Goal: Transaction & Acquisition: Subscribe to service/newsletter

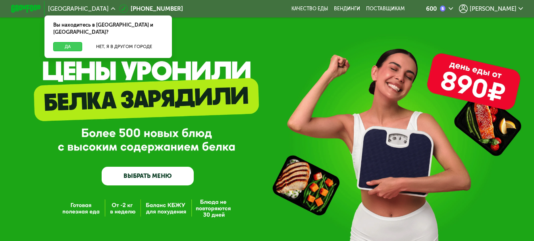
click at [63, 42] on button "Да" at bounding box center [67, 46] width 29 height 9
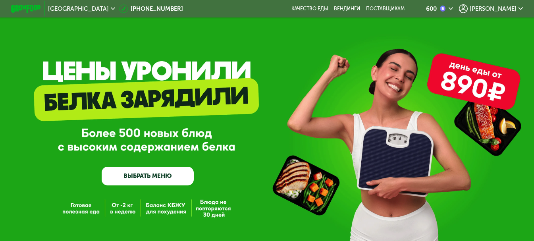
click at [231, 24] on div "GrowFood — доставка правильного питания ВЫБРАТЬ МЕНЮ" at bounding box center [267, 126] width 534 height 252
click at [522, 8] on icon at bounding box center [520, 8] width 4 height 4
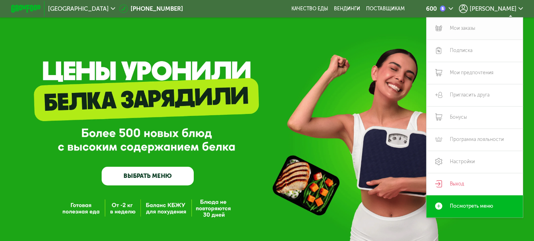
click at [464, 28] on link "Мои заказы" at bounding box center [474, 28] width 96 height 22
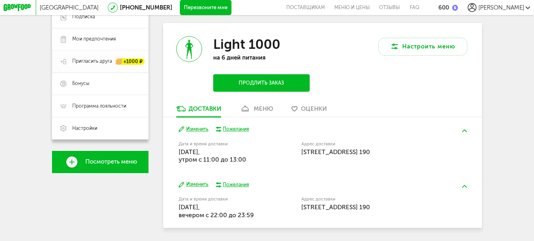
scroll to position [61, 0]
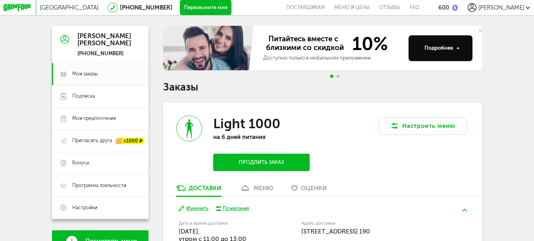
click at [16, 7] on icon at bounding box center [18, 8] width 28 height 8
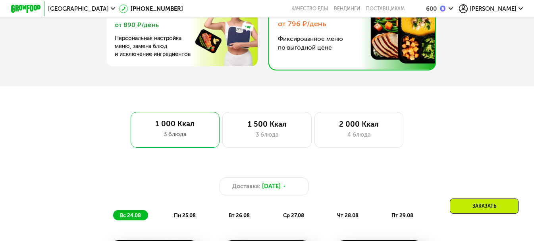
scroll to position [383, 0]
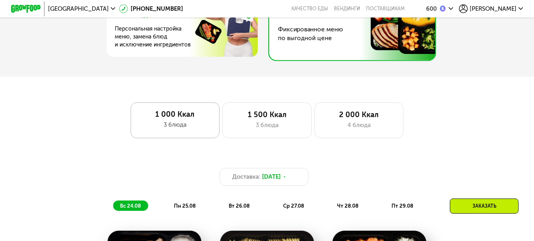
click at [164, 117] on div "1 000 Ккал" at bounding box center [175, 114] width 74 height 9
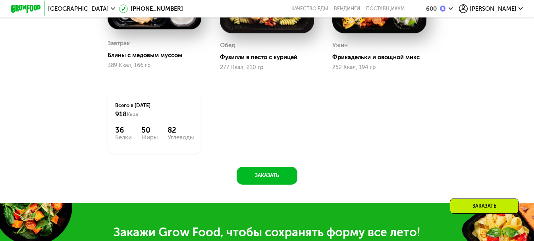
scroll to position [654, 0]
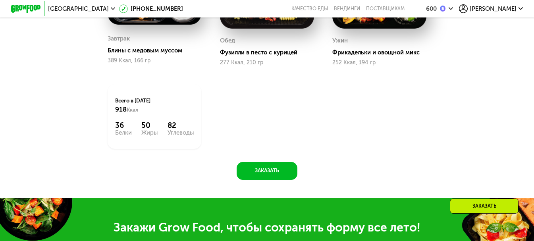
click at [272, 168] on div "Доставка: 23 авг, сб вс 24.08 пн 25.08 вт 26.08 ср 27.08 чт 28.08 пт 29.08 Завт…" at bounding box center [266, 30] width 457 height 299
click at [270, 173] on button "Заказать" at bounding box center [266, 171] width 61 height 18
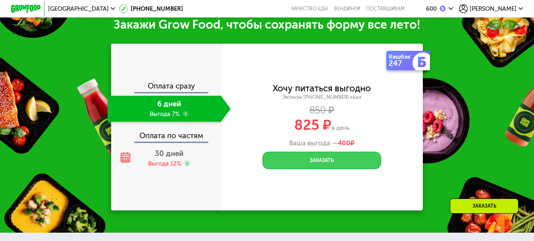
scroll to position [859, 0]
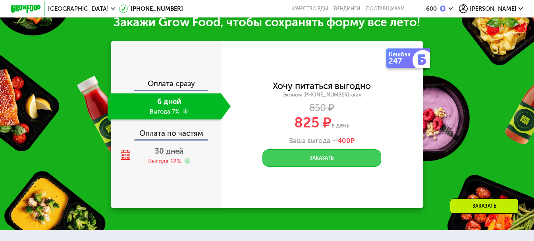
click at [303, 164] on button "Заказать" at bounding box center [321, 158] width 119 height 18
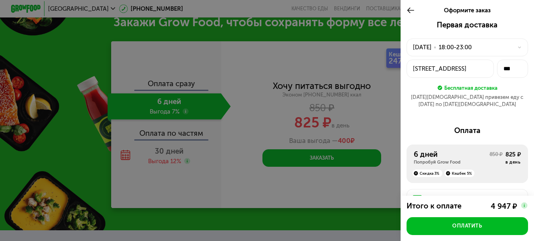
click at [411, 13] on icon at bounding box center [410, 10] width 8 height 9
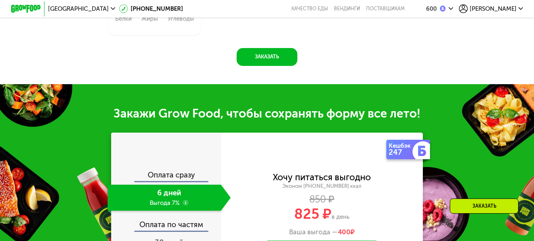
scroll to position [801, 0]
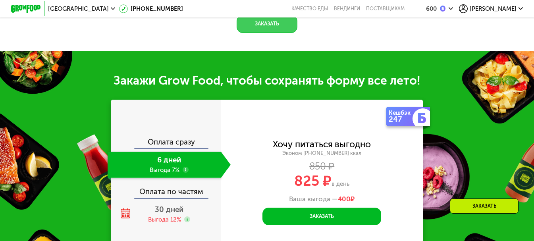
click at [274, 33] on button "Заказать" at bounding box center [266, 24] width 61 height 18
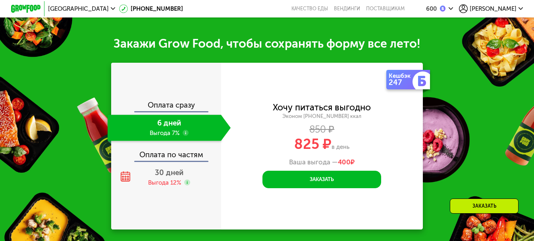
scroll to position [859, 0]
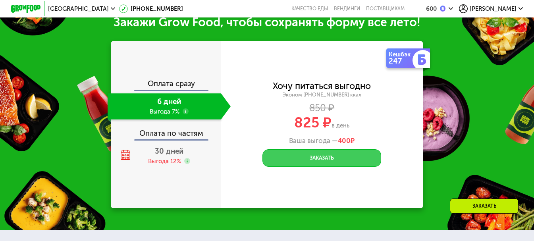
click at [324, 167] on button "Заказать" at bounding box center [321, 158] width 119 height 18
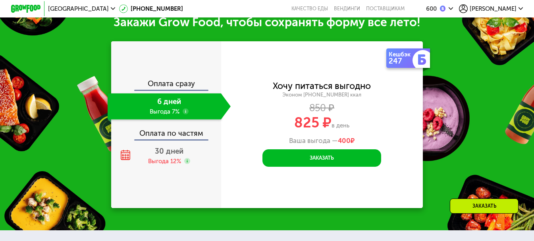
click at [334, 193] on div "Кешбэк 247 Хочу питаться выгодно Эконом 1000 ~1000 ккал 850 ₽ 825 ₽ в день Ваша…" at bounding box center [322, 124] width 202 height 167
click at [509, 7] on span "[PERSON_NAME]" at bounding box center [492, 9] width 47 height 6
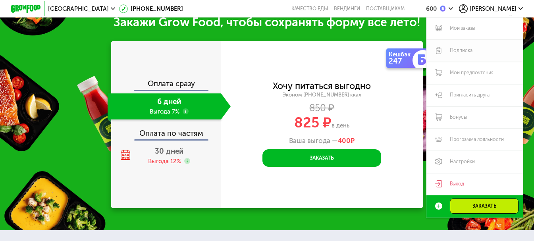
click at [461, 48] on link "Подписка" at bounding box center [474, 51] width 96 height 22
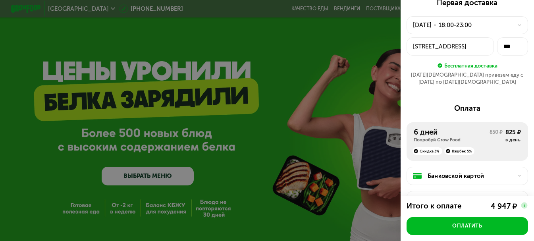
scroll to position [5, 0]
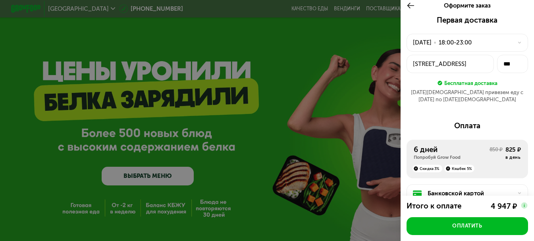
click at [513, 23] on div "Первая доставка" at bounding box center [466, 20] width 121 height 9
click at [407, 7] on use at bounding box center [410, 6] width 7 height 6
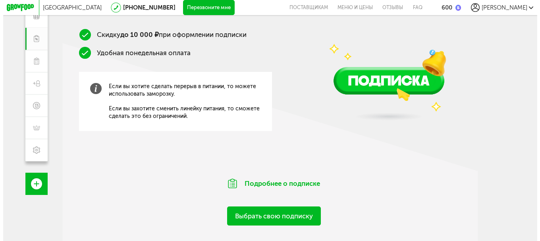
scroll to position [130, 0]
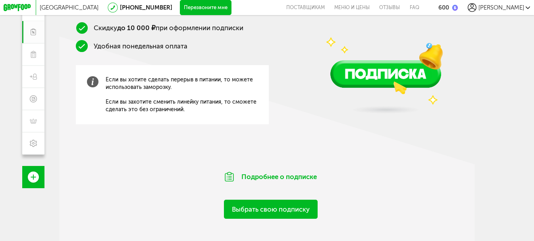
click at [279, 204] on link "Выбрать свою подписку" at bounding box center [270, 209] width 93 height 19
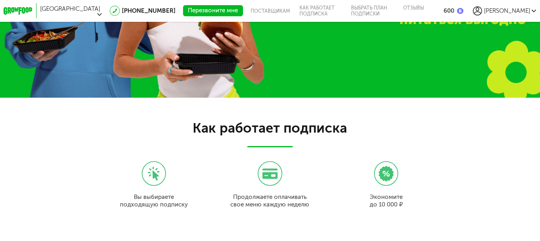
scroll to position [631, 0]
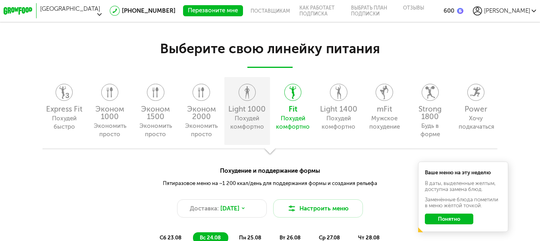
click at [252, 120] on div "Похудей комфортно" at bounding box center [247, 122] width 34 height 17
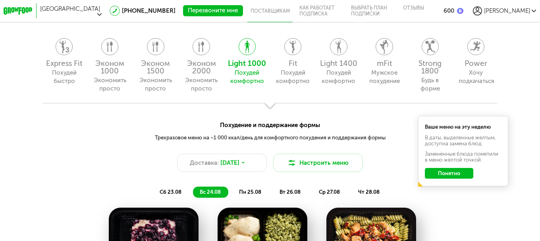
scroll to position [657, 0]
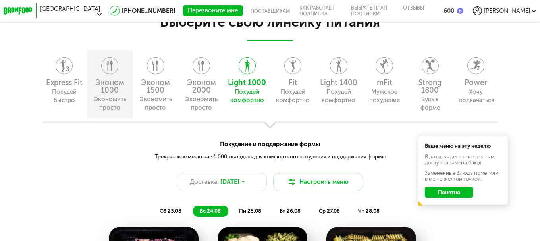
click at [107, 85] on div "Эконом 1000" at bounding box center [110, 86] width 38 height 15
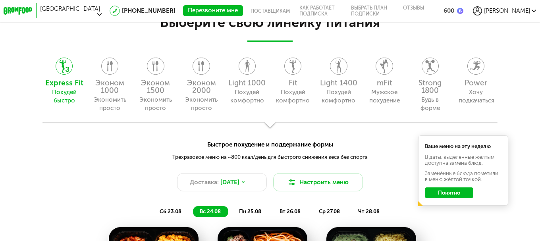
scroll to position [631, 0]
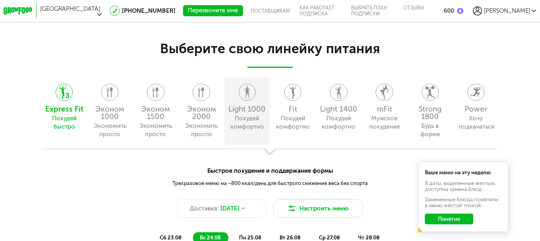
click at [248, 103] on div "Light 1000 Похудей комфортно" at bounding box center [247, 111] width 46 height 68
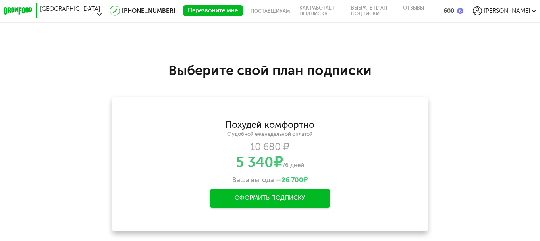
scroll to position [1107, 0]
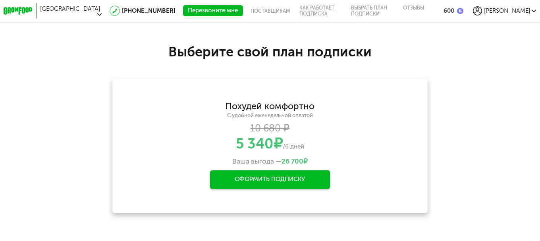
click at [309, 10] on link "Как работает подписка" at bounding box center [319, 11] width 51 height 22
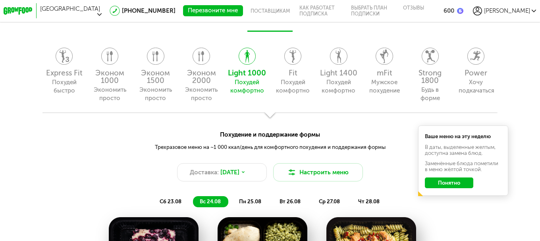
scroll to position [799, 0]
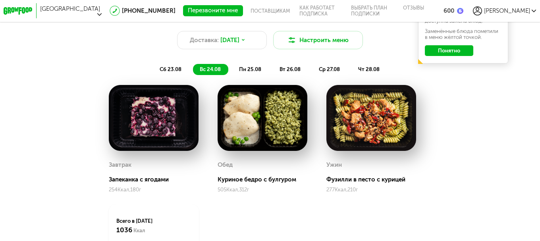
click at [246, 69] on span "пн 25.08" at bounding box center [250, 69] width 22 height 6
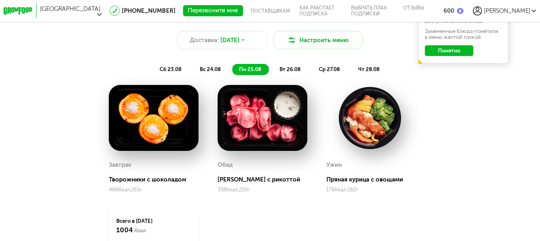
click at [290, 67] on span "вт 26.08" at bounding box center [289, 69] width 21 height 6
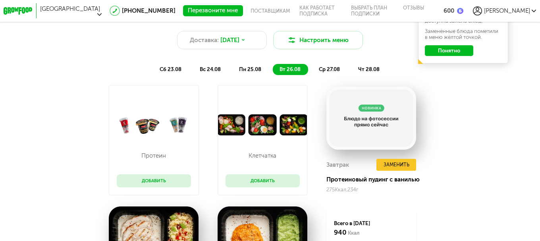
click at [338, 70] on span "ср 27.08" at bounding box center [329, 69] width 21 height 6
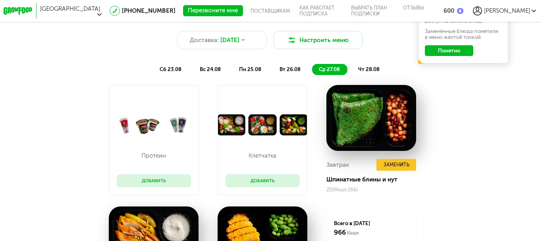
click at [362, 67] on span "чт 28.08" at bounding box center [368, 69] width 21 height 6
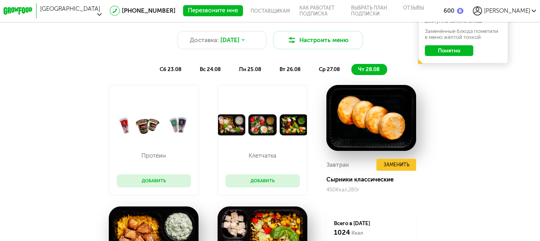
click at [216, 69] on span "вс 24.08" at bounding box center [210, 69] width 21 height 6
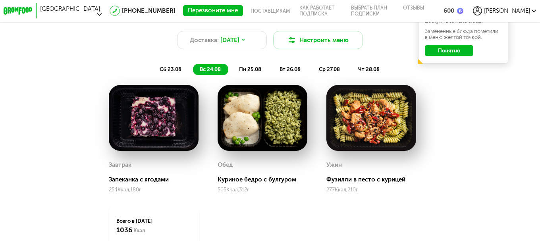
click at [170, 67] on span "сб 23.08" at bounding box center [170, 69] width 22 height 6
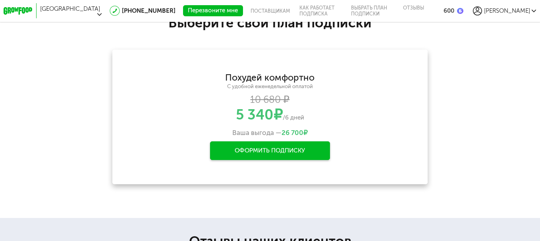
scroll to position [958, 0]
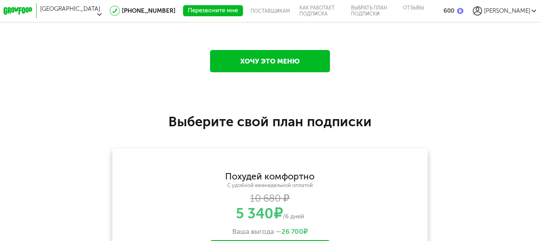
click at [261, 58] on link "Хочу это меню" at bounding box center [270, 61] width 120 height 23
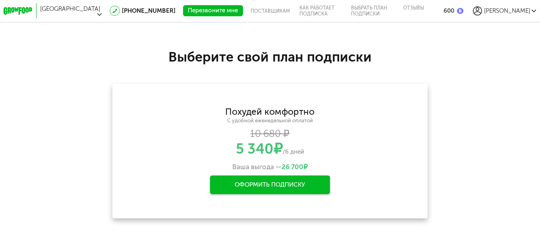
scroll to position [921, 0]
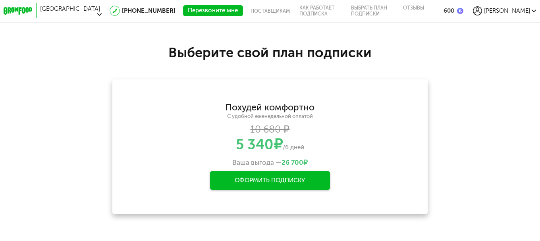
click at [300, 177] on div "Оформить подписку" at bounding box center [270, 180] width 120 height 19
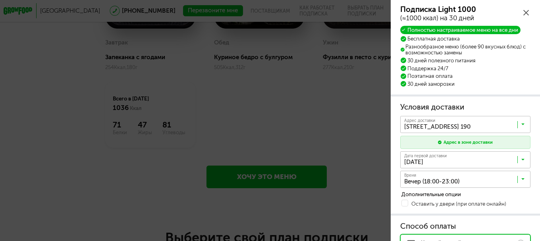
click at [523, 13] on div "Подписка Light 1000 (≈1000 ккал) на 30 дней" at bounding box center [465, 14] width 131 height 17
click at [523, 13] on icon at bounding box center [526, 13] width 6 height 6
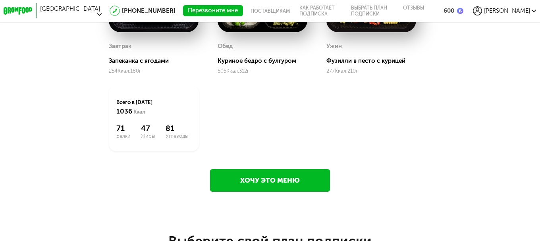
click at [278, 177] on link "Хочу это меню" at bounding box center [270, 180] width 120 height 23
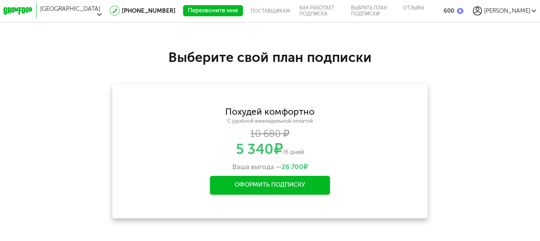
scroll to position [1106, 0]
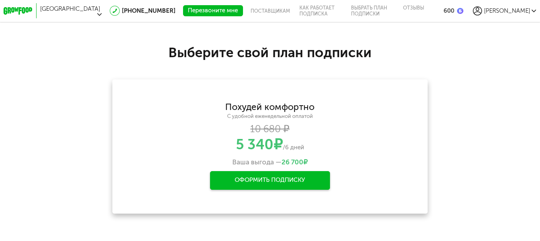
click at [278, 177] on div "Оформить подписку" at bounding box center [270, 180] width 120 height 19
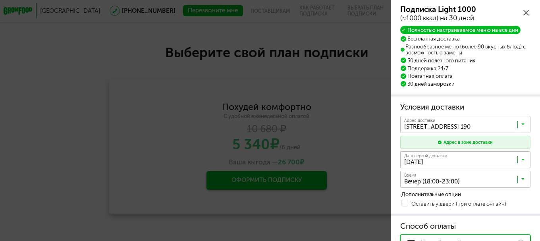
click at [525, 12] on icon at bounding box center [526, 13] width 6 height 6
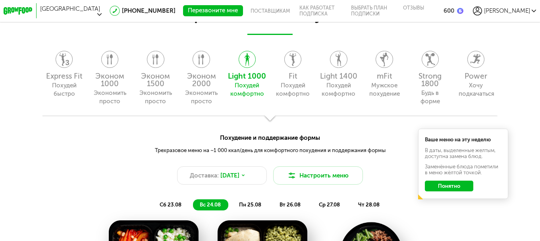
scroll to position [656, 0]
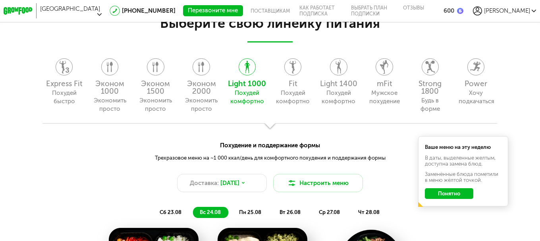
click at [25, 7] on icon at bounding box center [18, 11] width 29 height 8
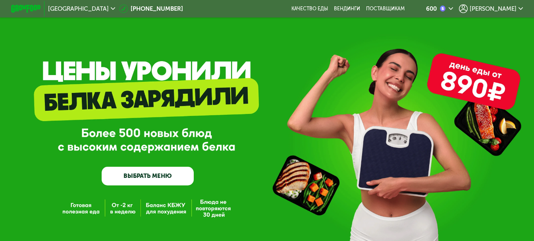
click at [161, 179] on link "ВЫБРАТЬ МЕНЮ" at bounding box center [148, 176] width 92 height 19
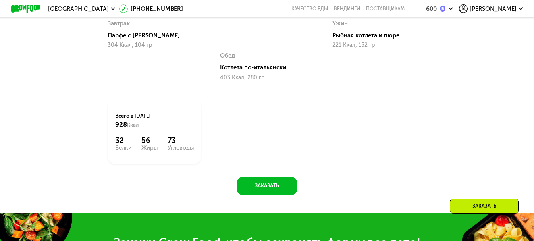
scroll to position [630, 0]
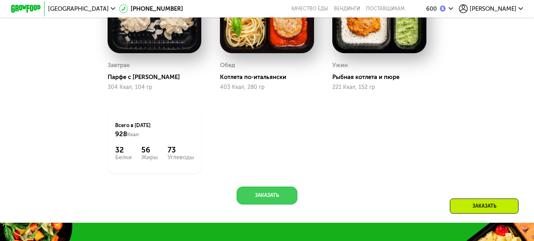
click at [265, 204] on button "Заказать" at bounding box center [266, 195] width 61 height 18
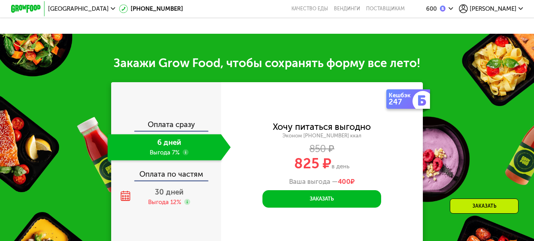
scroll to position [859, 0]
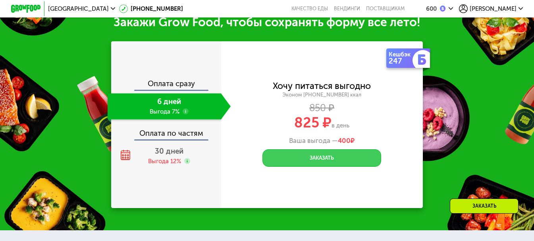
click at [293, 167] on button "Заказать" at bounding box center [321, 158] width 119 height 18
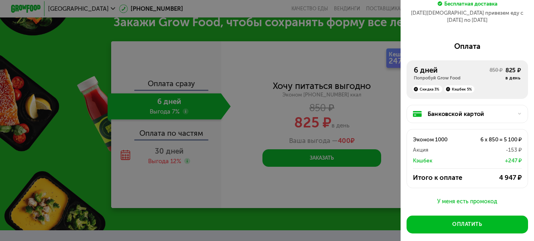
scroll to position [91, 0]
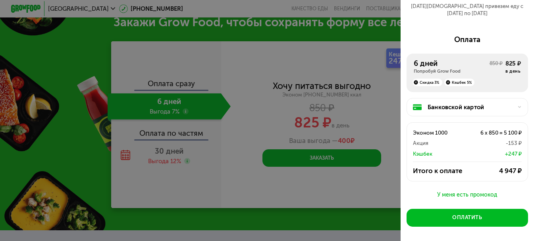
click at [472, 103] on div "Банковской картой" at bounding box center [469, 107] width 85 height 9
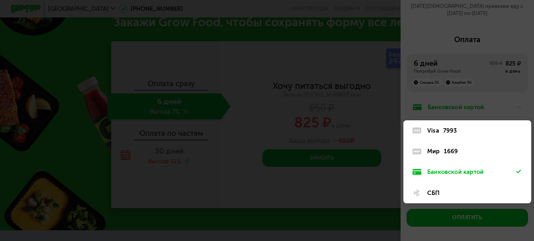
click at [401, 87] on div at bounding box center [267, 120] width 534 height 241
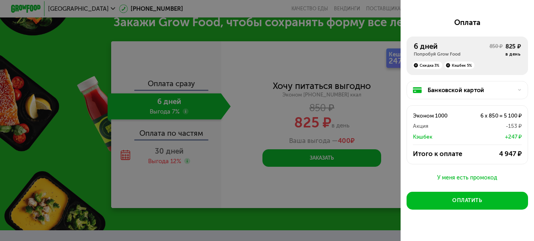
scroll to position [116, 0]
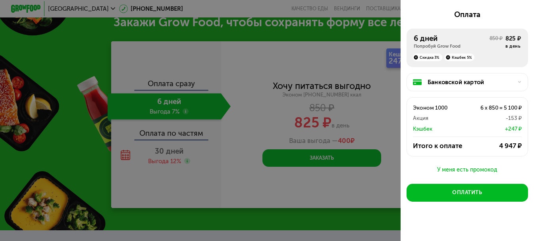
click at [363, 181] on div at bounding box center [267, 120] width 534 height 241
click at [380, 131] on div at bounding box center [267, 120] width 534 height 241
click at [177, 35] on div at bounding box center [267, 120] width 534 height 241
drag, startPoint x: 143, startPoint y: 21, endPoint x: 131, endPoint y: 16, distance: 13.6
click at [142, 20] on div at bounding box center [267, 120] width 534 height 241
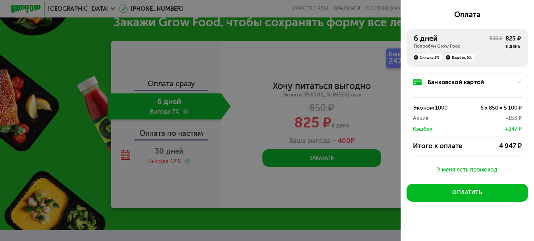
click at [67, 2] on div at bounding box center [267, 120] width 534 height 241
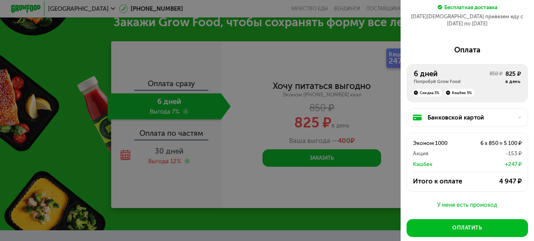
scroll to position [0, 0]
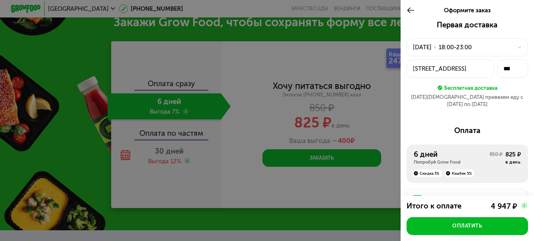
click at [407, 10] on use at bounding box center [410, 11] width 7 height 6
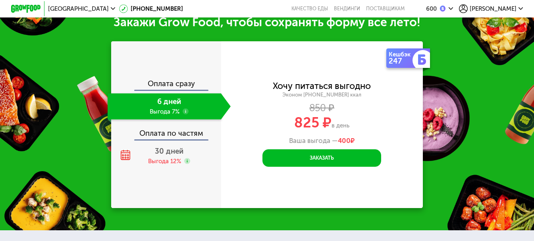
click at [500, 4] on div "600 Ксения" at bounding box center [468, 8] width 116 height 16
click at [503, 8] on span "[PERSON_NAME]" at bounding box center [492, 9] width 47 height 6
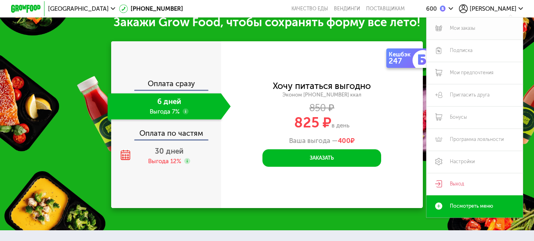
click at [461, 30] on link "Мои заказы" at bounding box center [474, 28] width 96 height 22
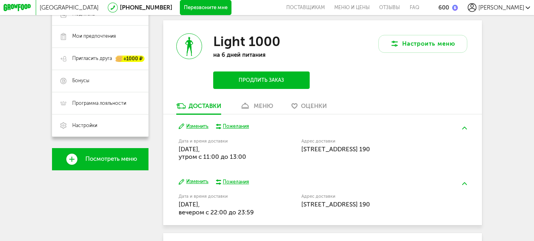
scroll to position [148, 0]
